Goal: Find specific page/section: Find specific page/section

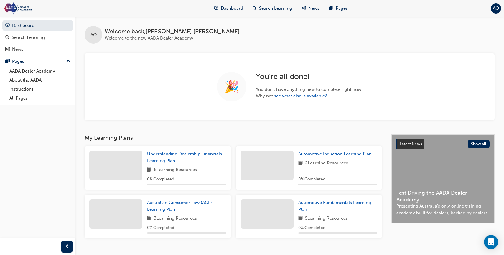
click at [495, 10] on span "AO" at bounding box center [496, 8] width 6 height 7
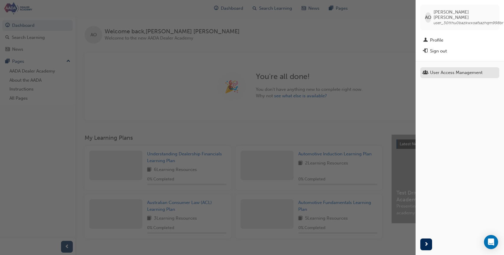
click at [444, 71] on link "User Access Management" at bounding box center [459, 72] width 79 height 11
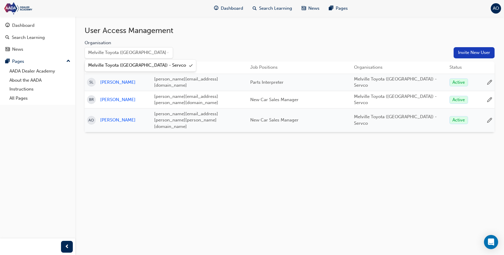
click at [159, 54] on html "Your version of Internet Explorer is outdated and not supported. Please upgrade…" at bounding box center [252, 127] width 504 height 255
click at [223, 48] on html "Your version of Internet Explorer is outdated and not supported. Please upgrade…" at bounding box center [252, 127] width 504 height 255
